Goal: Task Accomplishment & Management: Complete application form

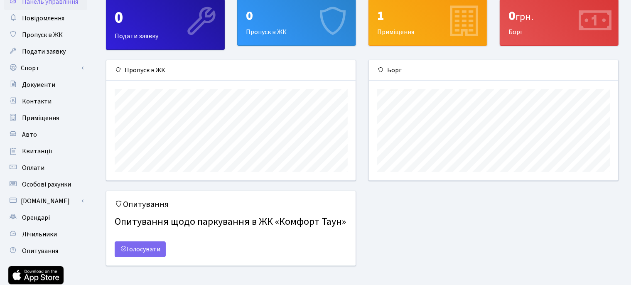
scroll to position [34, 0]
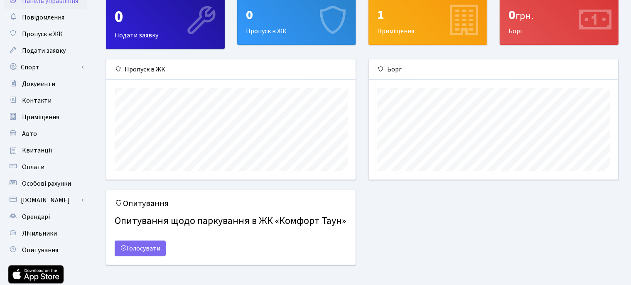
click at [463, 250] on div "Опитування Опитування щодо паркування в ЖК «Комфорт Таун» Голосувати" at bounding box center [362, 232] width 525 height 85
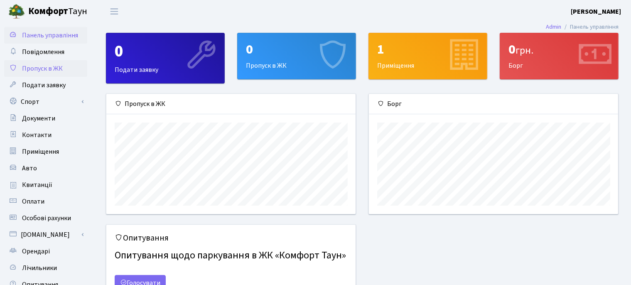
click at [41, 69] on span "Пропуск в ЖК" at bounding box center [42, 68] width 41 height 9
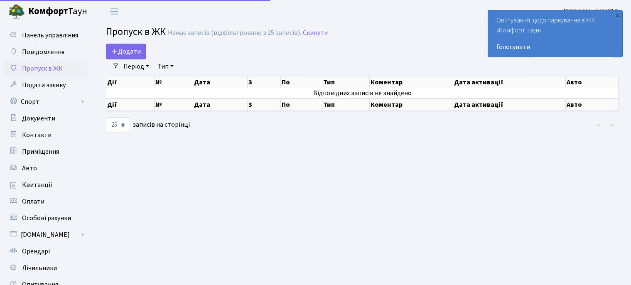
select select "25"
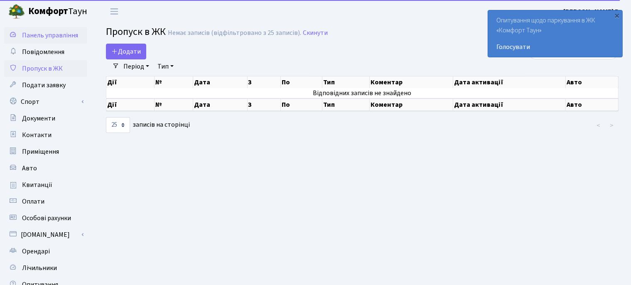
click at [50, 36] on span "Панель управління" at bounding box center [50, 35] width 56 height 9
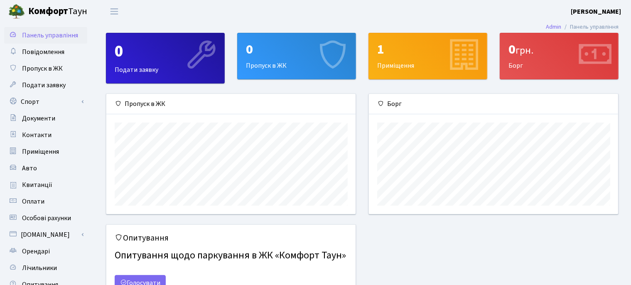
scroll to position [120, 249]
click at [411, 51] on div "1" at bounding box center [427, 50] width 101 height 16
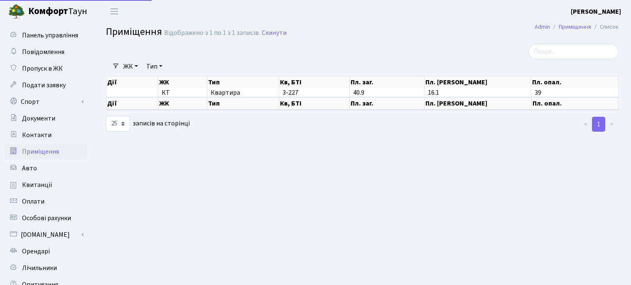
select select "25"
click at [29, 132] on span "Контакти" at bounding box center [36, 134] width 29 height 9
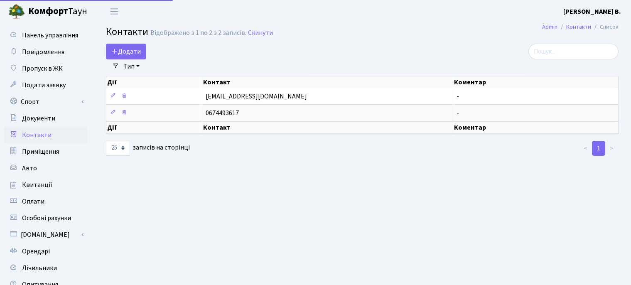
select select "25"
click at [45, 52] on span "Повідомлення" at bounding box center [43, 51] width 42 height 9
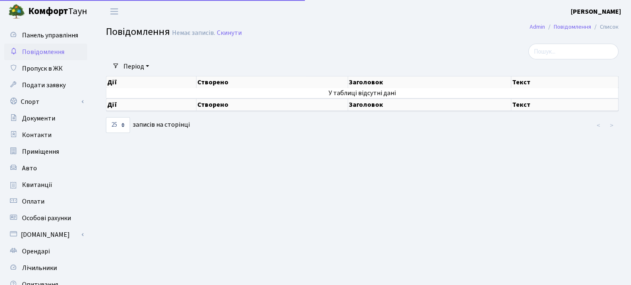
select select "25"
click at [39, 67] on span "Пропуск в ЖК" at bounding box center [42, 68] width 41 height 9
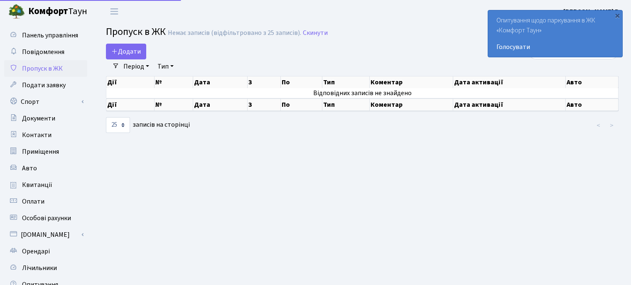
select select "25"
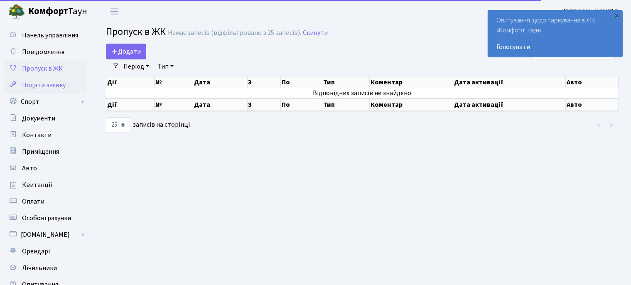
click at [36, 84] on span "Подати заявку" at bounding box center [44, 85] width 44 height 9
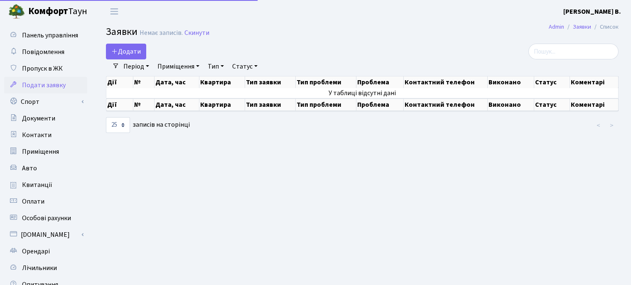
select select "25"
click at [29, 101] on link "Спорт" at bounding box center [45, 101] width 83 height 17
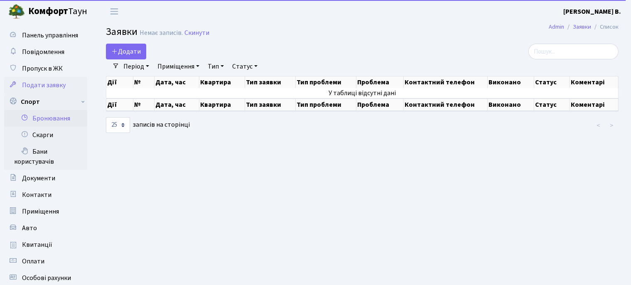
click at [48, 117] on link "Бронювання" at bounding box center [45, 118] width 83 height 17
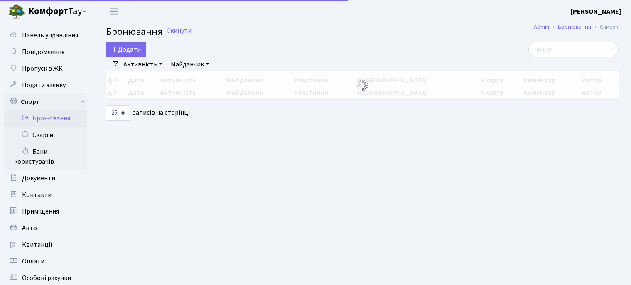
select select "25"
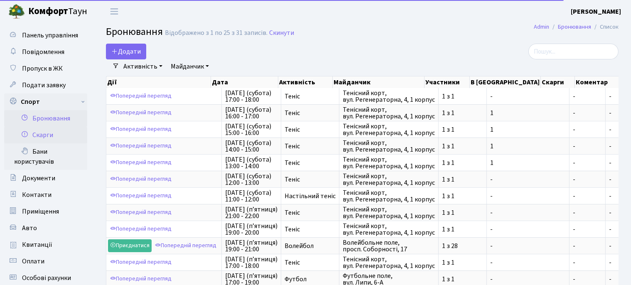
click at [42, 135] on link "Скарги" at bounding box center [45, 135] width 83 height 17
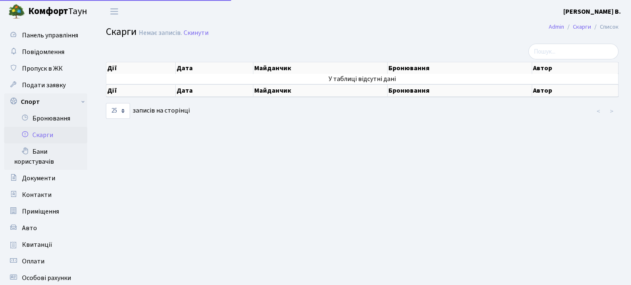
select select "25"
click at [37, 152] on link "Бани користувачів" at bounding box center [45, 156] width 83 height 27
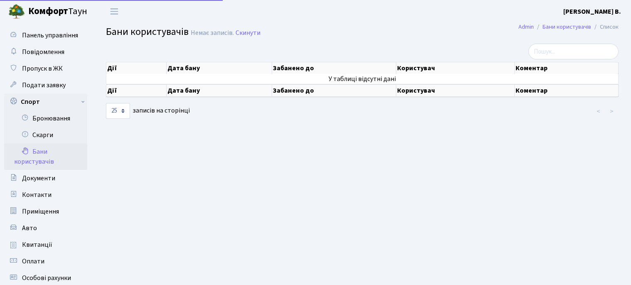
select select "25"
click at [44, 180] on span "Документи" at bounding box center [38, 178] width 33 height 9
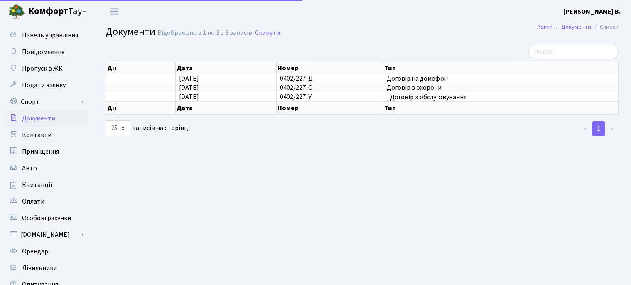
select select "25"
click at [42, 135] on span "Контакти" at bounding box center [36, 134] width 29 height 9
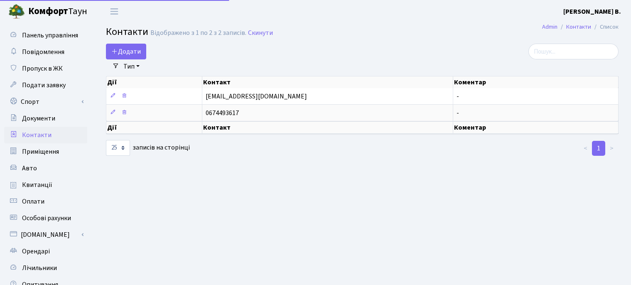
select select "25"
click at [36, 152] on span "Приміщення" at bounding box center [40, 151] width 37 height 9
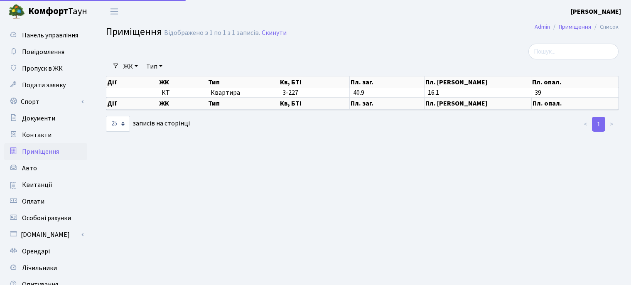
select select "25"
click at [28, 169] on span "Авто" at bounding box center [29, 168] width 15 height 9
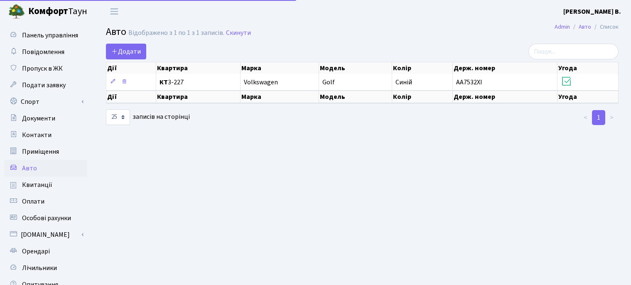
select select "25"
click at [27, 184] on span "Квитанції" at bounding box center [37, 184] width 30 height 9
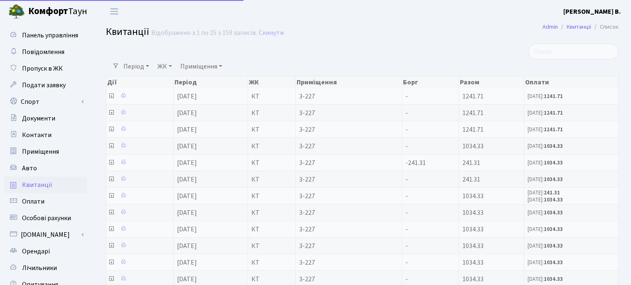
select select "25"
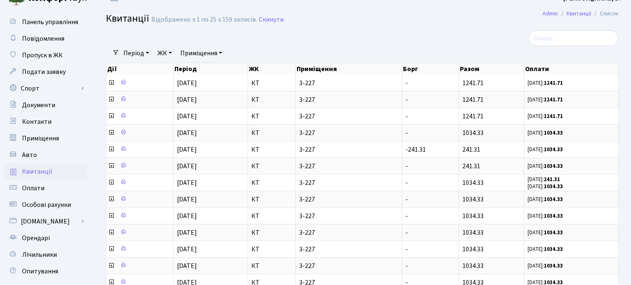
scroll to position [14, 0]
click at [31, 183] on span "Оплати" at bounding box center [33, 187] width 22 height 9
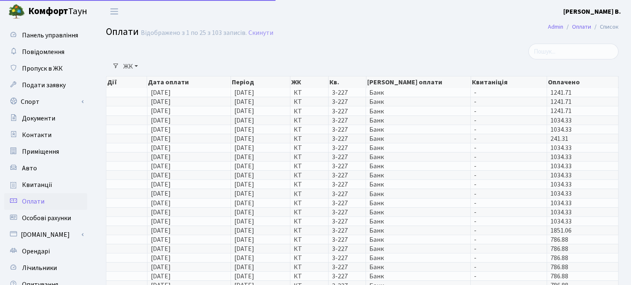
select select "25"
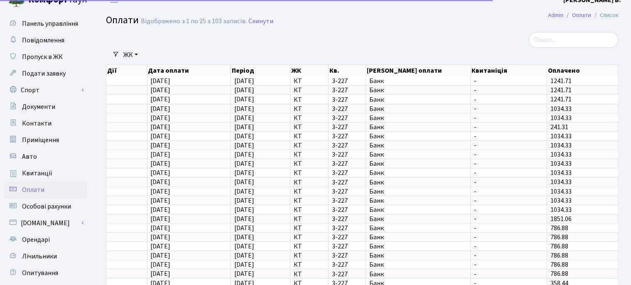
scroll to position [14, 0]
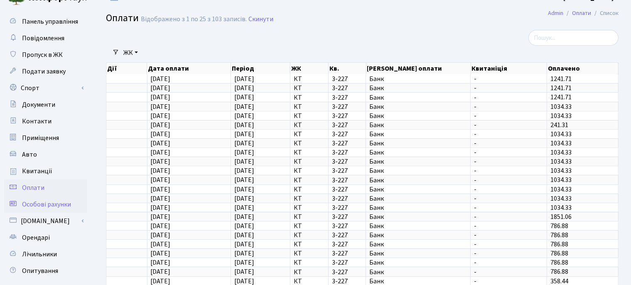
click at [24, 205] on span "Особові рахунки" at bounding box center [46, 204] width 49 height 9
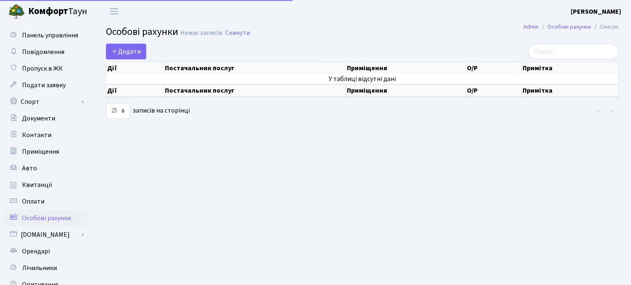
select select "25"
click at [35, 235] on link "[DOMAIN_NAME]" at bounding box center [45, 234] width 83 height 17
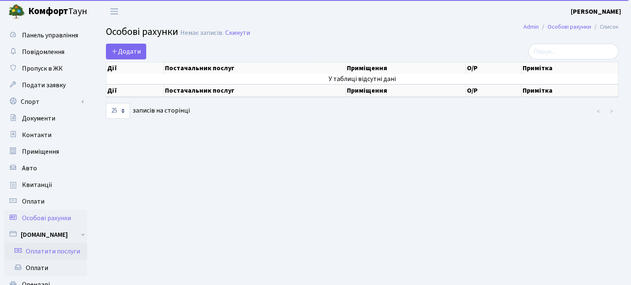
click at [36, 250] on link "Оплатити послуги" at bounding box center [45, 251] width 83 height 17
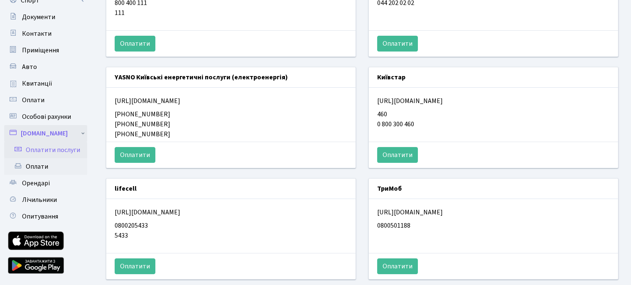
scroll to position [100, 0]
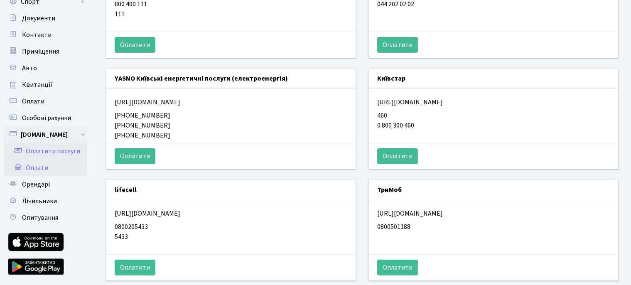
click at [42, 169] on link "Оплати" at bounding box center [45, 168] width 83 height 17
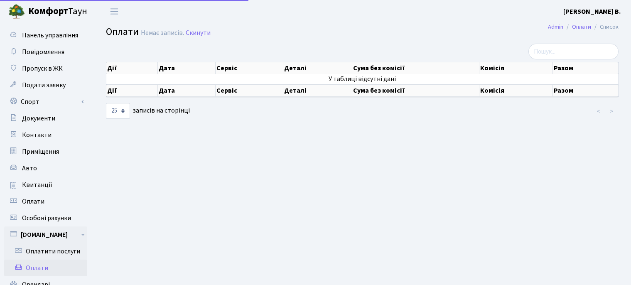
select select "25"
click at [34, 184] on span "Квитанції" at bounding box center [37, 184] width 30 height 9
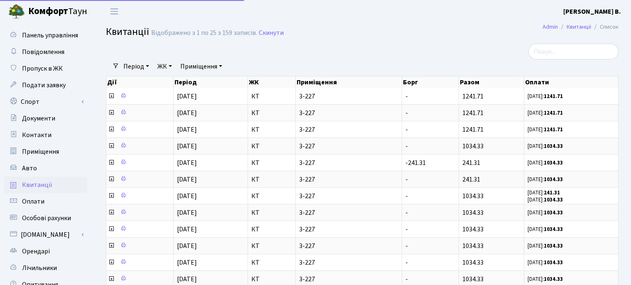
select select "25"
click at [32, 199] on span "Оплати" at bounding box center [33, 201] width 22 height 9
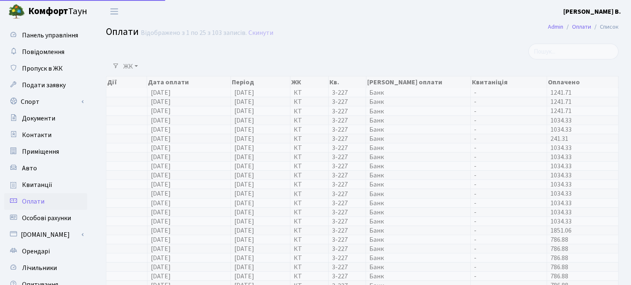
select select "25"
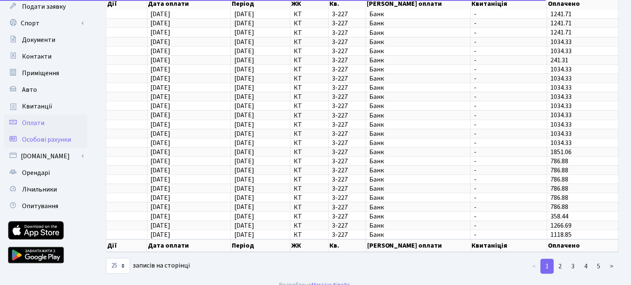
scroll to position [81, 0]
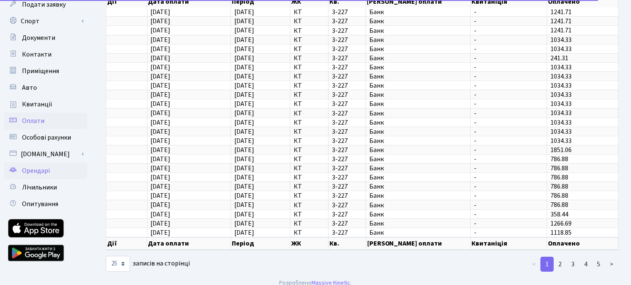
click at [32, 172] on span "Орендарі" at bounding box center [36, 170] width 28 height 9
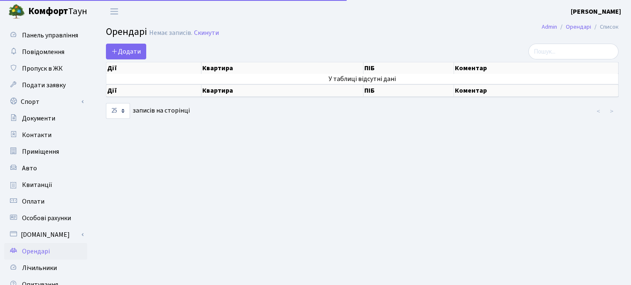
select select "25"
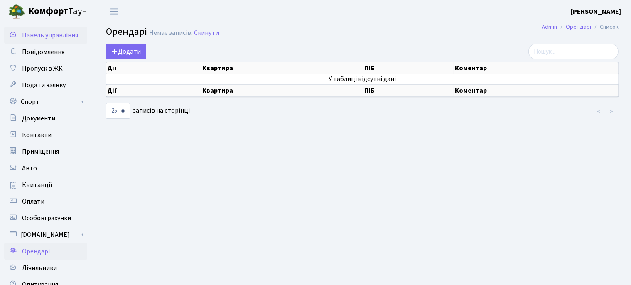
click at [49, 38] on span "Панель управління" at bounding box center [50, 35] width 56 height 9
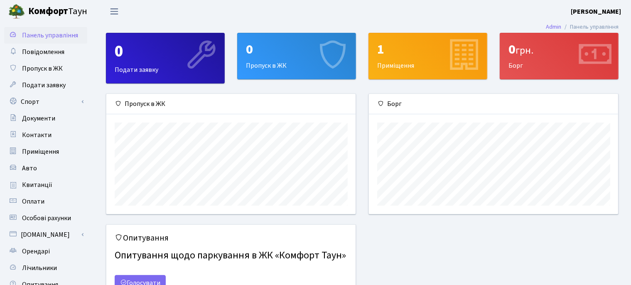
scroll to position [120, 249]
click at [117, 11] on span "Переключити навігацію" at bounding box center [114, 12] width 12 height 10
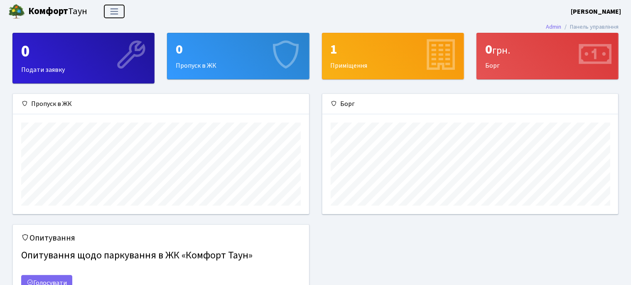
scroll to position [415345, 415168]
click at [117, 11] on span "Переключити навігацію" at bounding box center [114, 12] width 12 height 10
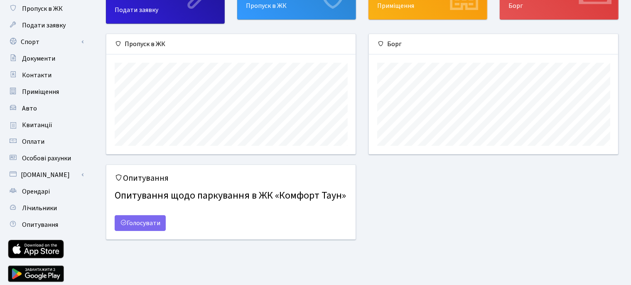
scroll to position [0, 0]
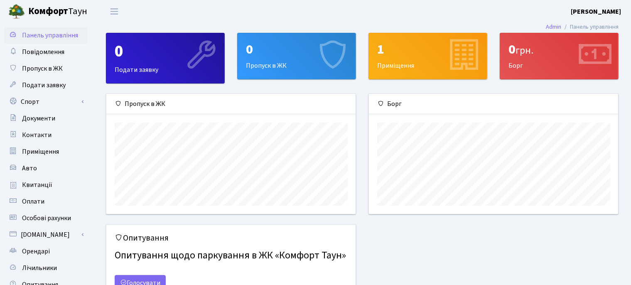
click at [599, 28] on li "Панель управління" at bounding box center [589, 26] width 57 height 9
click at [553, 27] on link "Admin" at bounding box center [553, 26] width 15 height 9
click at [137, 67] on div "0 Подати заявку" at bounding box center [165, 58] width 118 height 50
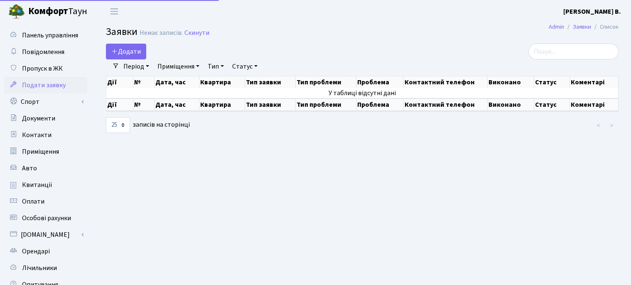
select select "25"
click at [47, 67] on span "Пропуск в ЖК" at bounding box center [42, 68] width 41 height 9
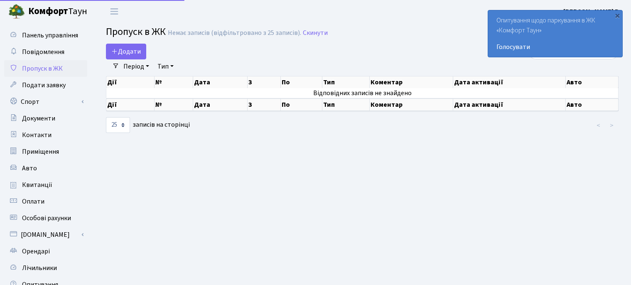
select select "25"
click at [617, 15] on div "×" at bounding box center [617, 15] width 8 height 8
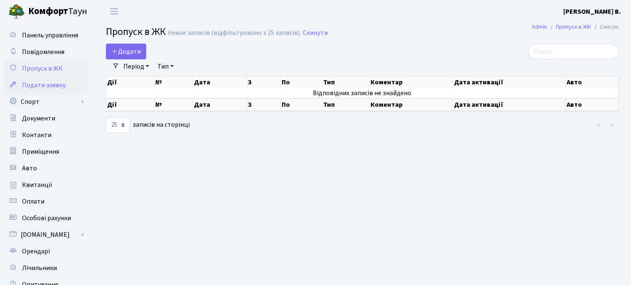
click at [52, 86] on span "Подати заявку" at bounding box center [44, 85] width 44 height 9
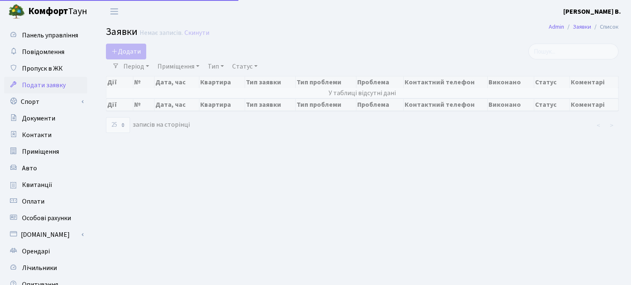
select select "25"
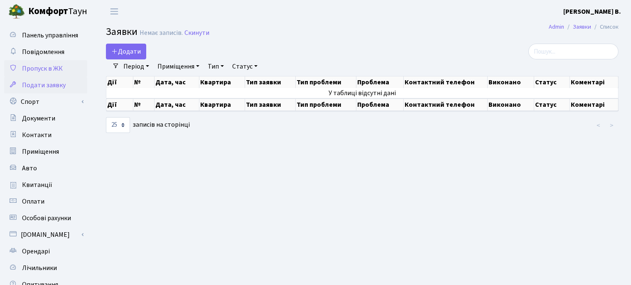
click at [48, 69] on span "Пропуск в ЖК" at bounding box center [42, 68] width 41 height 9
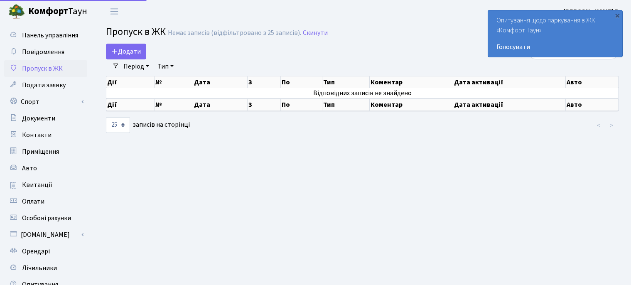
select select "25"
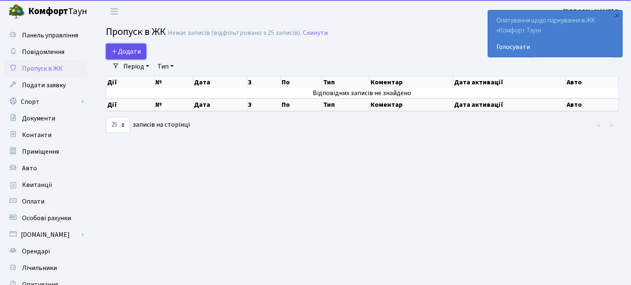
click at [129, 52] on span "Додати" at bounding box center [125, 51] width 29 height 9
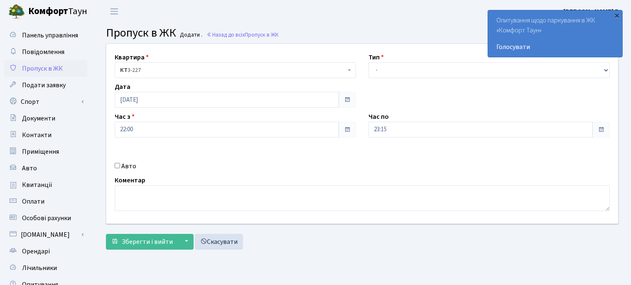
click at [619, 15] on div "×" at bounding box center [617, 15] width 8 height 8
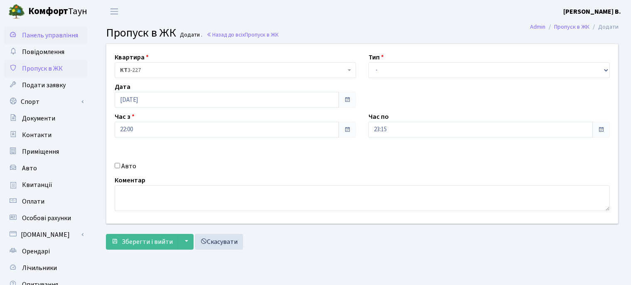
click at [59, 38] on span "Панель управління" at bounding box center [50, 35] width 56 height 9
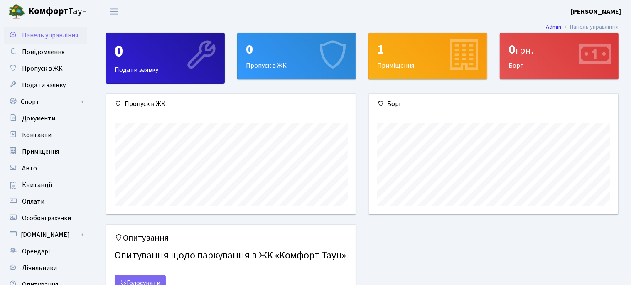
click at [553, 25] on link "Admin" at bounding box center [553, 26] width 15 height 9
click at [108, 11] on span "Переключити навігацію" at bounding box center [114, 12] width 12 height 10
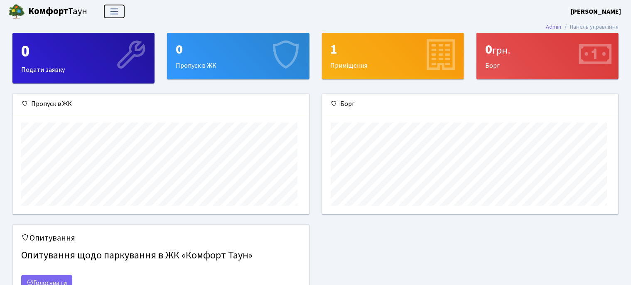
scroll to position [0, 0]
click at [108, 11] on span "Переключити навігацію" at bounding box center [114, 12] width 12 height 10
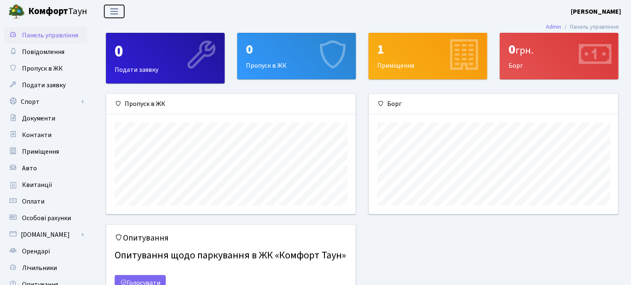
scroll to position [120, 249]
click at [49, 150] on span "Приміщення" at bounding box center [40, 151] width 37 height 9
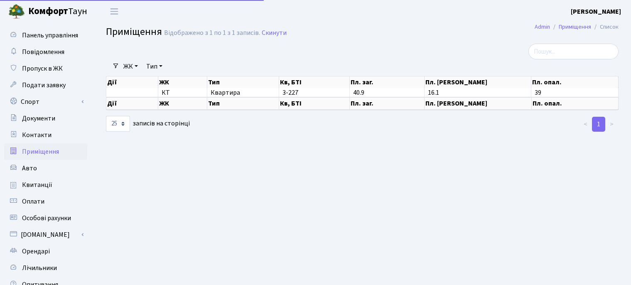
select select "25"
click at [45, 39] on span "Панель управління" at bounding box center [50, 35] width 56 height 9
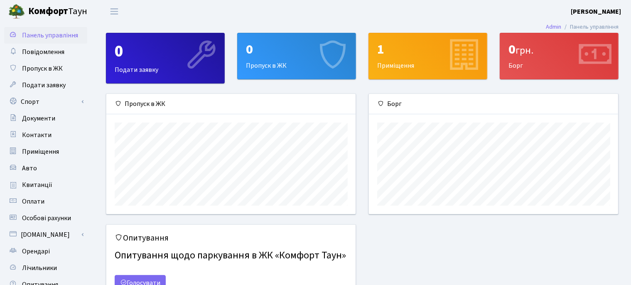
scroll to position [120, 249]
